Goal: Task Accomplishment & Management: Use online tool/utility

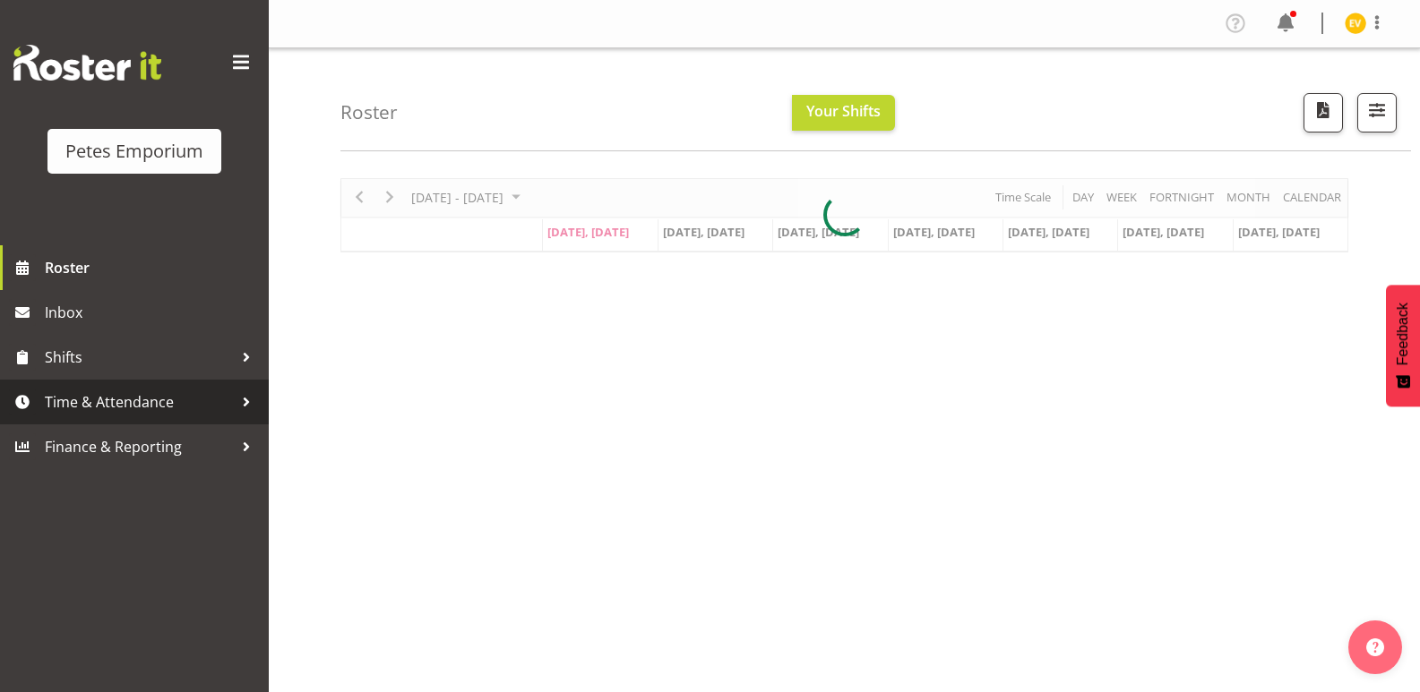
click at [187, 388] on link "Time & Attendance" at bounding box center [134, 402] width 269 height 45
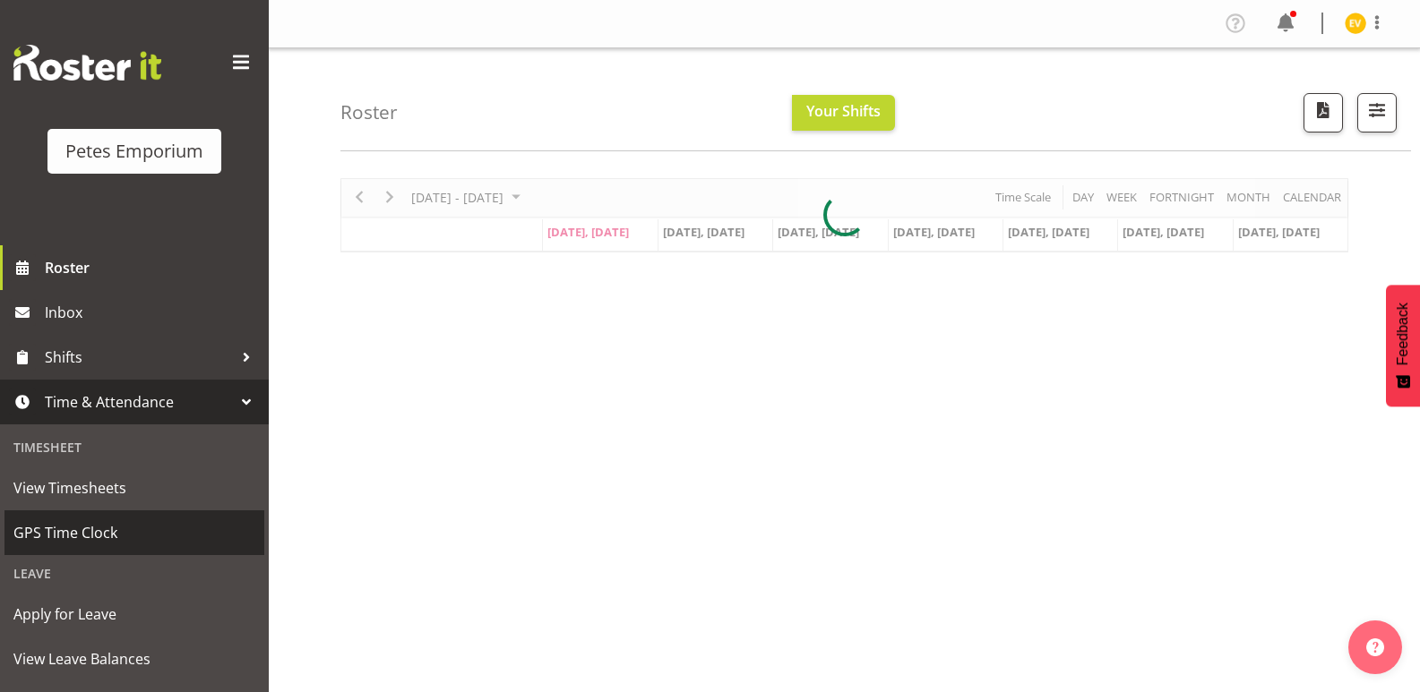
click at [199, 539] on span "GPS Time Clock" at bounding box center [134, 533] width 242 height 27
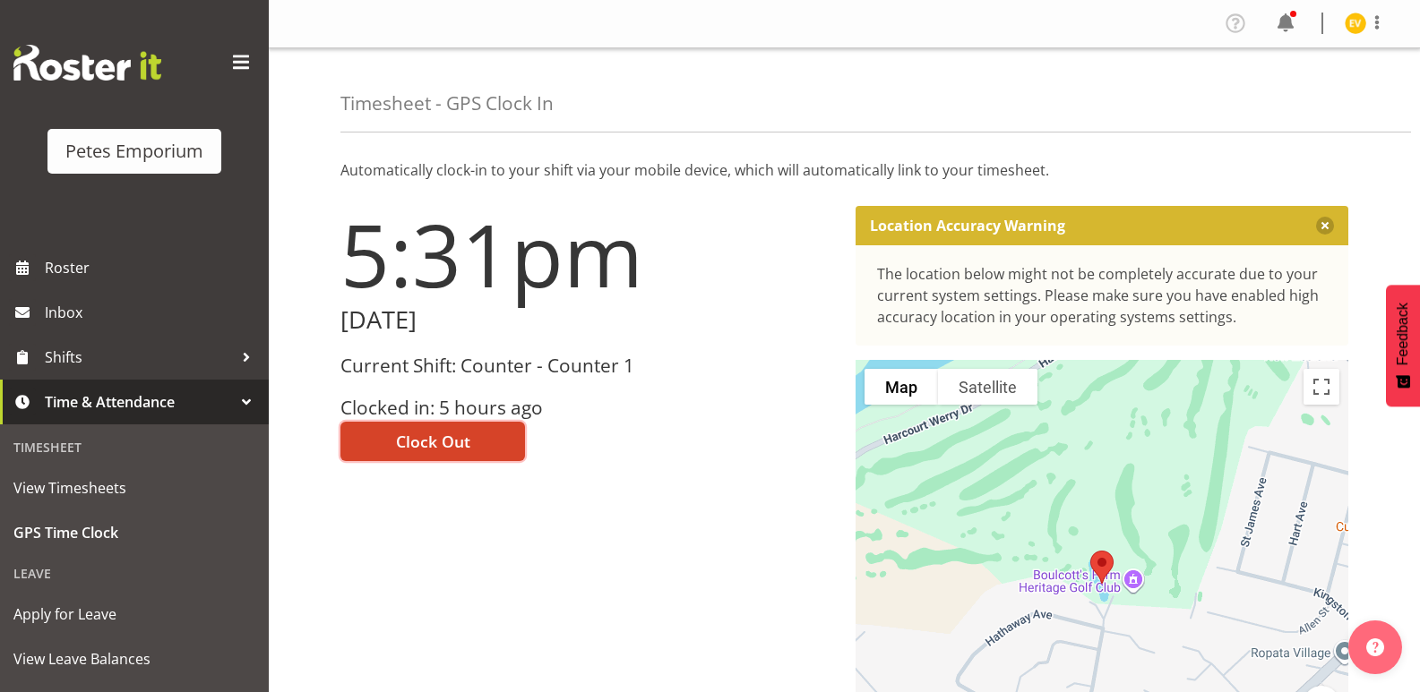
click at [464, 443] on span "Clock Out" at bounding box center [433, 441] width 74 height 23
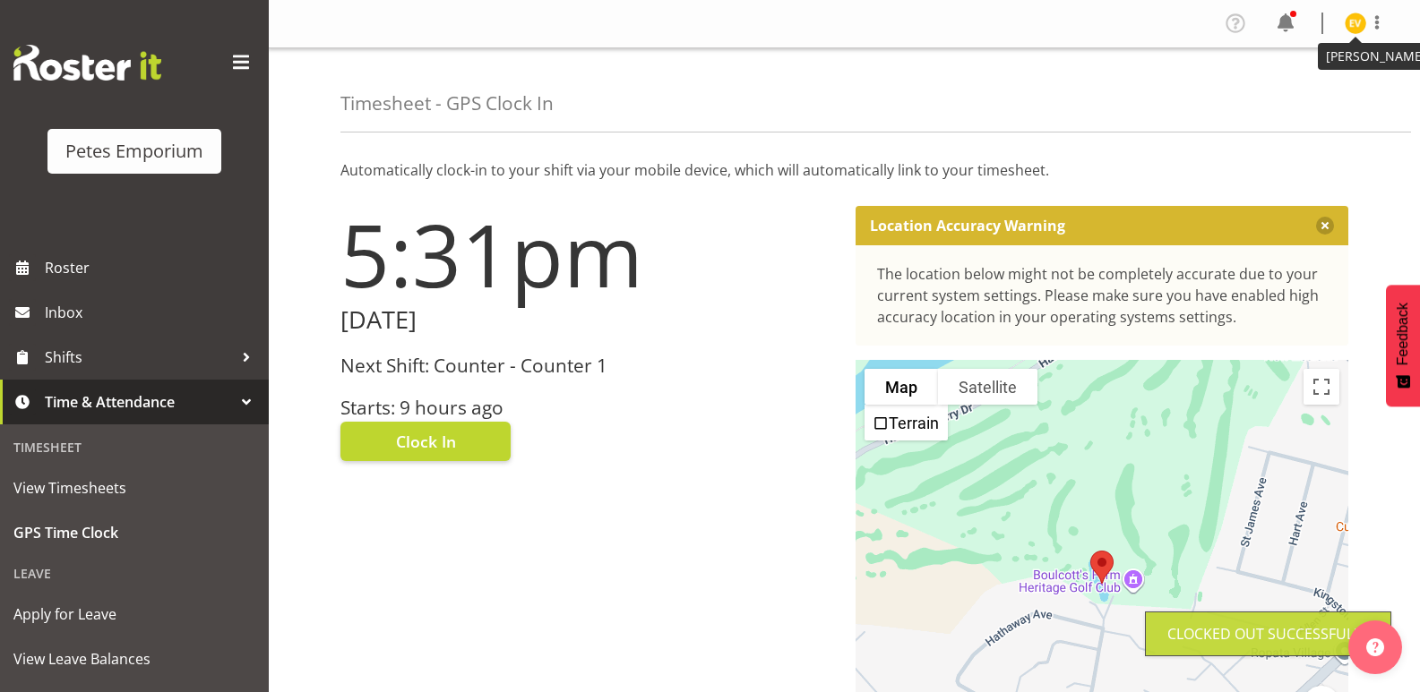
click at [1351, 28] on img at bounding box center [1355, 23] width 21 height 21
click at [1338, 97] on link "Log Out" at bounding box center [1302, 94] width 172 height 32
